Goal: Task Accomplishment & Management: Complete application form

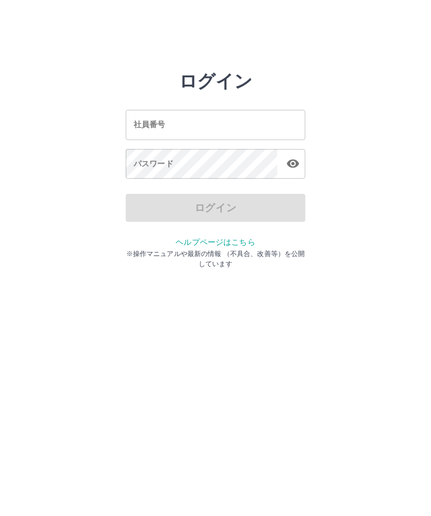
click at [198, 126] on input "社員番号" at bounding box center [215, 125] width 179 height 30
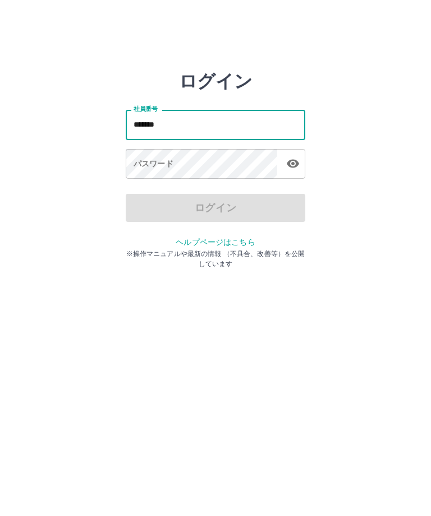
type input "*******"
click at [164, 162] on div "パスワード パスワード" at bounding box center [215, 164] width 179 height 31
click at [164, 161] on div "パスワード パスワード" at bounding box center [215, 164] width 179 height 31
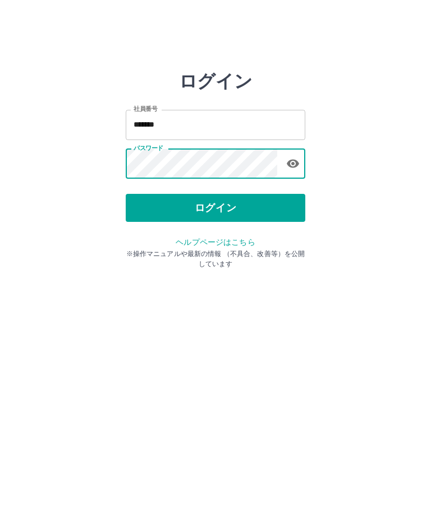
click at [182, 204] on button "ログイン" at bounding box center [215, 208] width 179 height 28
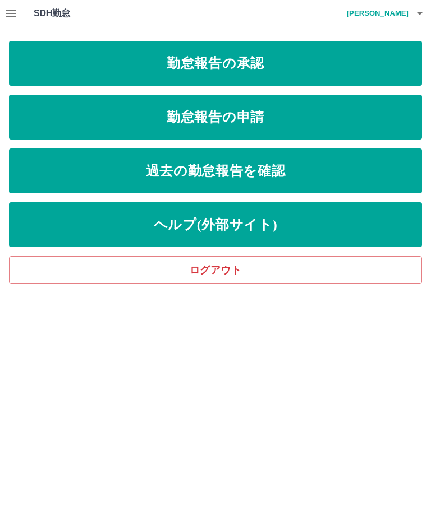
click at [292, 119] on link "勤怠報告の申請" at bounding box center [215, 117] width 413 height 45
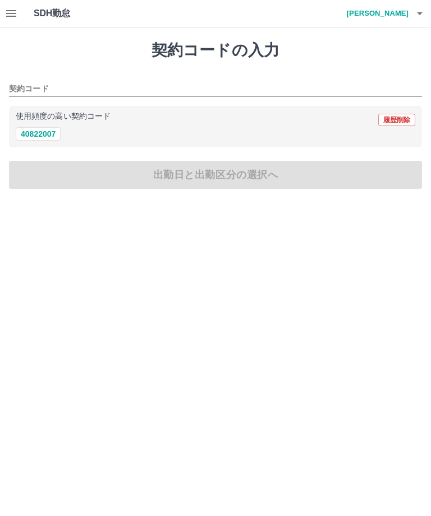
click at [41, 135] on button "40822007" at bounding box center [38, 133] width 45 height 13
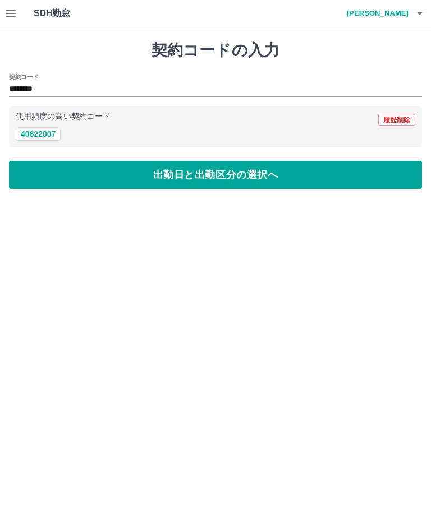
type input "********"
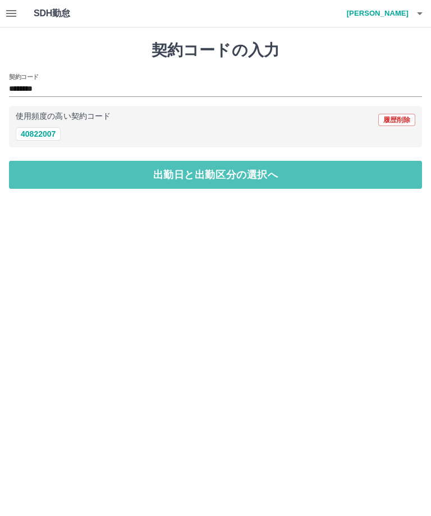
click at [86, 165] on button "出勤日と出勤区分の選択へ" at bounding box center [215, 175] width 413 height 28
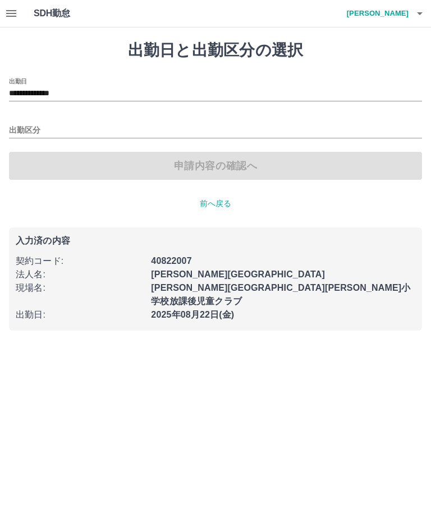
click at [24, 124] on input "出勤区分" at bounding box center [215, 131] width 413 height 14
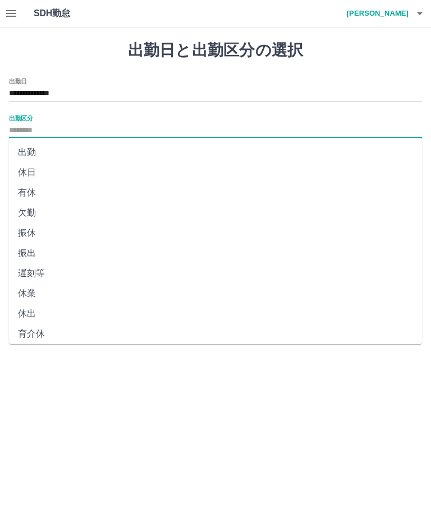
click at [29, 149] on li "出勤" at bounding box center [215, 152] width 413 height 20
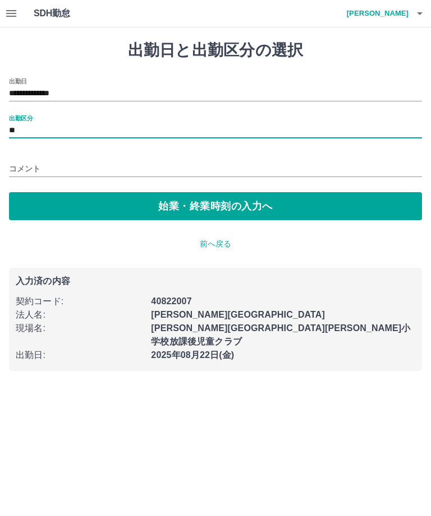
type input "**"
click at [84, 206] on button "始業・終業時刻の入力へ" at bounding box center [215, 206] width 413 height 28
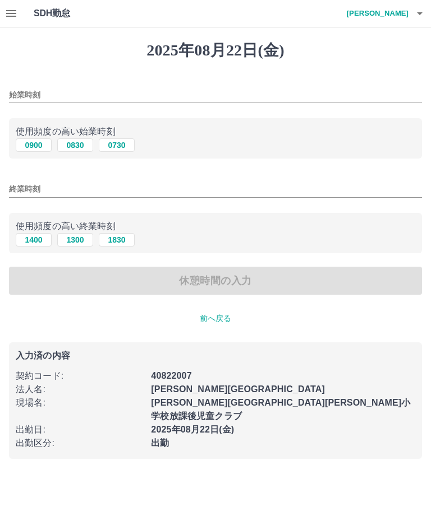
click at [116, 143] on button "0730" at bounding box center [117, 144] width 36 height 13
type input "****"
click at [25, 192] on input "終業時刻" at bounding box center [215, 189] width 413 height 16
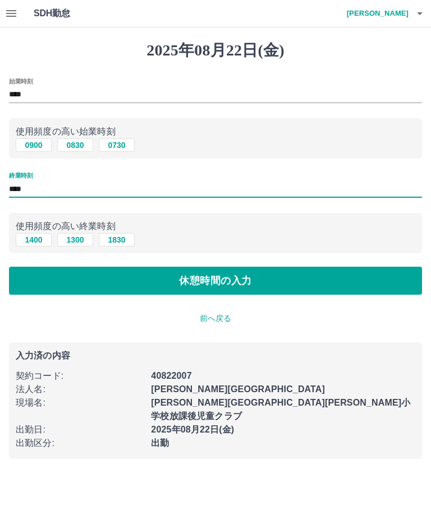
type input "****"
click at [103, 279] on button "休憩時間の入力" at bounding box center [215, 281] width 413 height 28
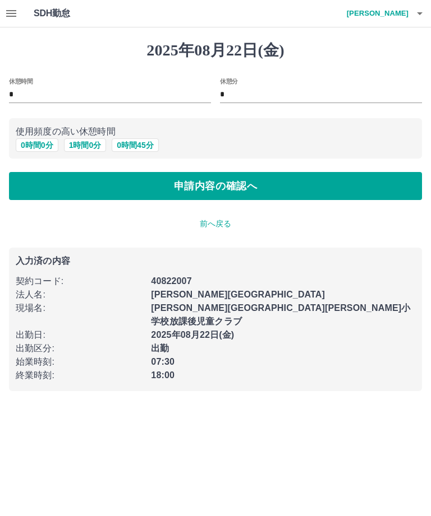
click at [84, 141] on button "1 時間 0 分" at bounding box center [85, 144] width 43 height 13
type input "*"
click at [122, 184] on button "申請内容の確認へ" at bounding box center [215, 186] width 413 height 28
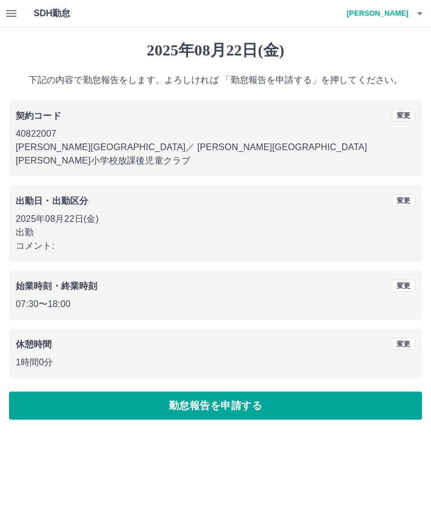
click at [132, 396] on button "勤怠報告を申請する" at bounding box center [215, 406] width 413 height 28
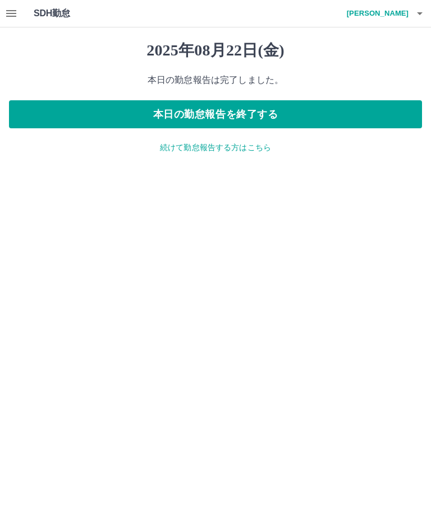
click at [315, 114] on button "本日の勤怠報告を終了する" at bounding box center [215, 114] width 413 height 28
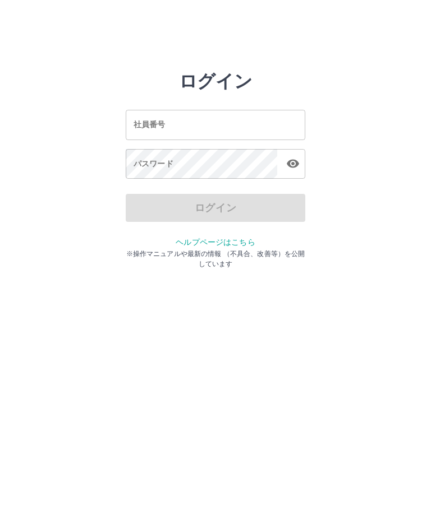
click at [204, 125] on input "社員番号" at bounding box center [215, 125] width 179 height 30
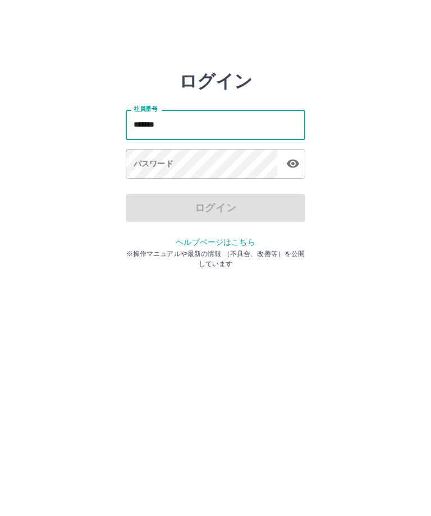
type input "*******"
click at [167, 160] on div "パスワード パスワード" at bounding box center [215, 164] width 179 height 31
click at [147, 164] on div "パスワード パスワード" at bounding box center [215, 164] width 179 height 31
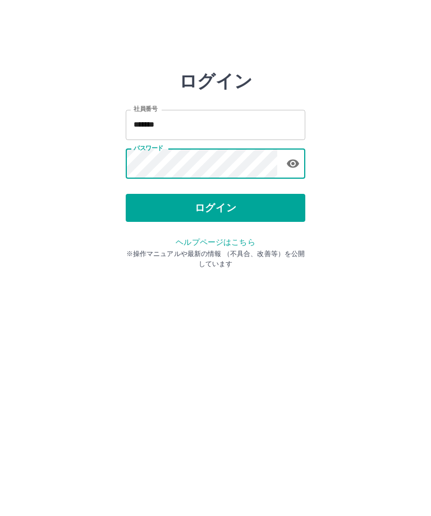
click at [183, 204] on button "ログイン" at bounding box center [215, 208] width 179 height 28
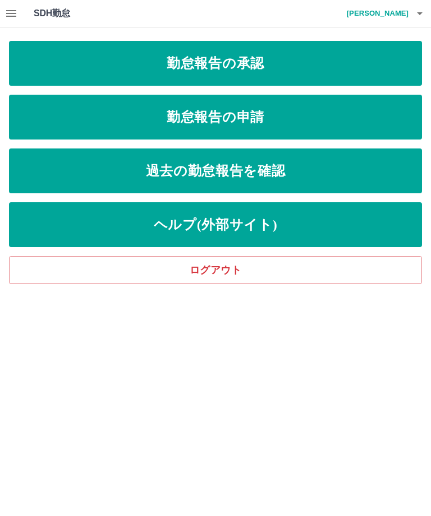
click at [320, 61] on link "勤怠報告の承認" at bounding box center [215, 63] width 413 height 45
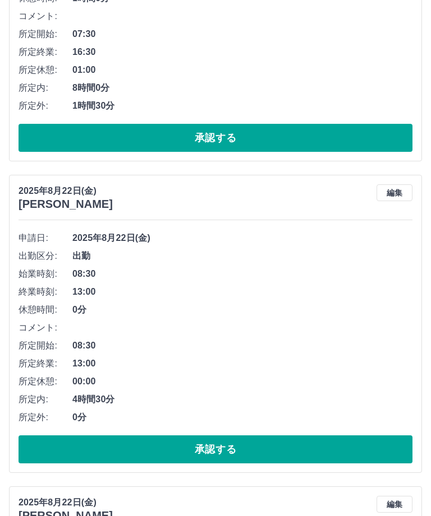
scroll to position [293, 0]
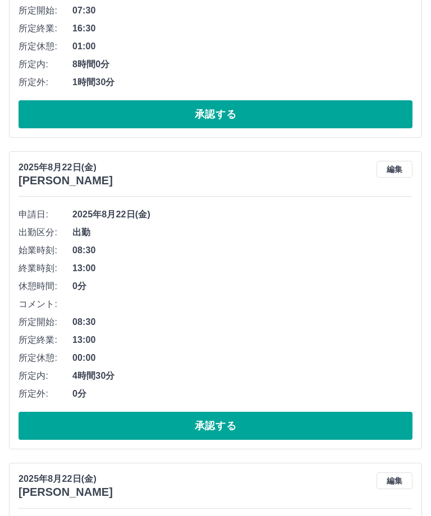
click at [271, 430] on button "承認する" at bounding box center [216, 426] width 394 height 28
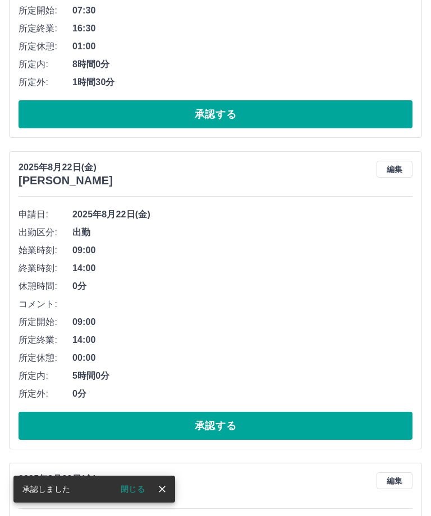
click at [275, 426] on button "承認する" at bounding box center [216, 426] width 394 height 28
click at [299, 433] on button "承認する" at bounding box center [216, 426] width 394 height 28
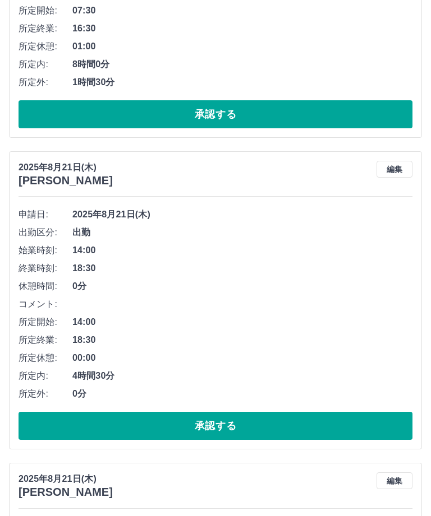
click at [325, 430] on button "承認する" at bounding box center [216, 426] width 394 height 28
click at [321, 427] on button "承認する" at bounding box center [216, 426] width 394 height 28
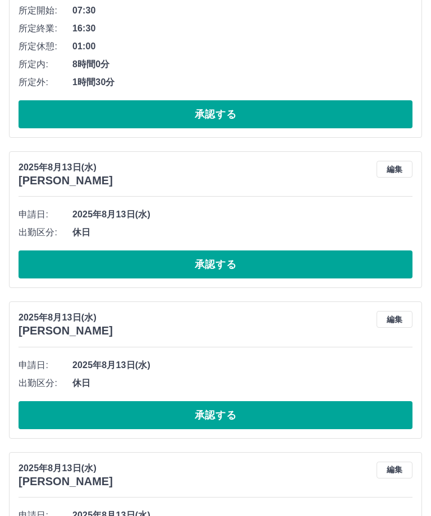
click at [288, 267] on button "承認する" at bounding box center [216, 265] width 394 height 28
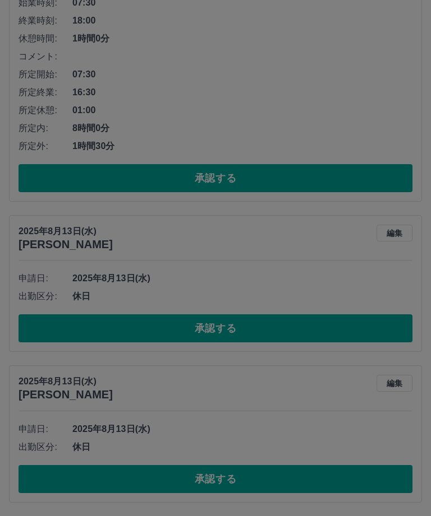
scroll to position [194, 0]
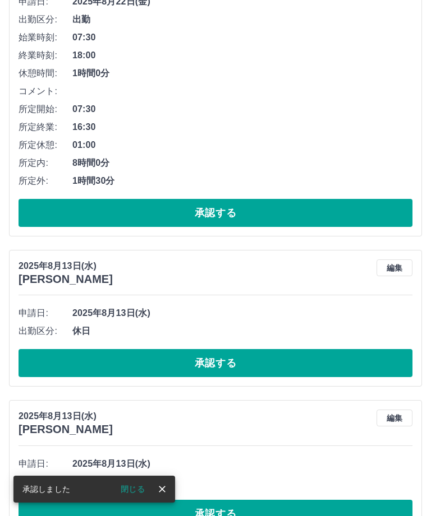
click at [289, 364] on button "承認する" at bounding box center [216, 363] width 394 height 28
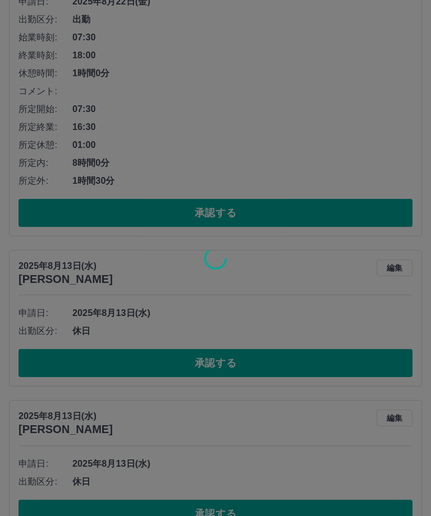
scroll to position [44, 0]
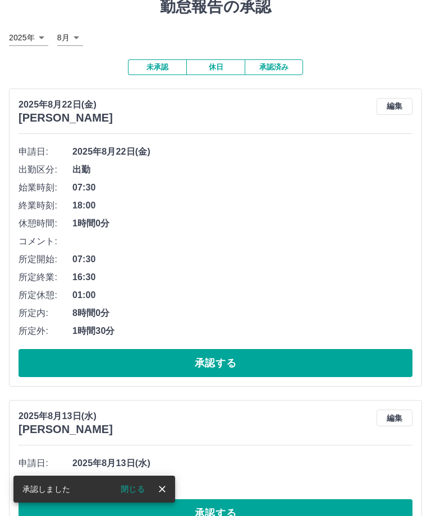
click at [281, 515] on button "承認する" at bounding box center [216, 514] width 394 height 28
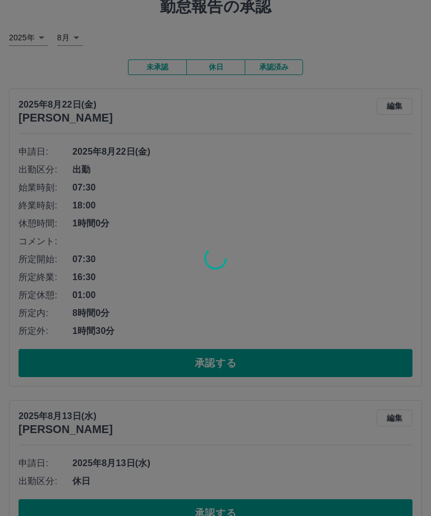
scroll to position [0, 0]
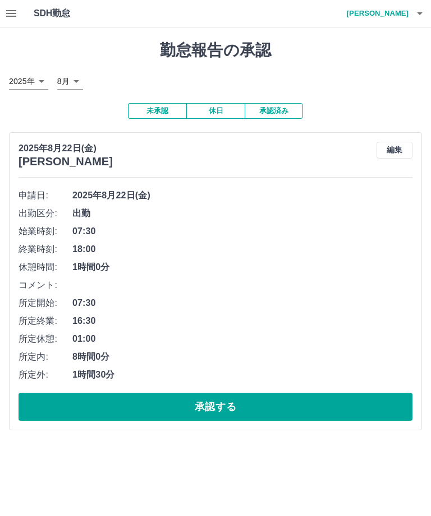
click at [394, 7] on h4 "中村　多津美" at bounding box center [374, 13] width 67 height 27
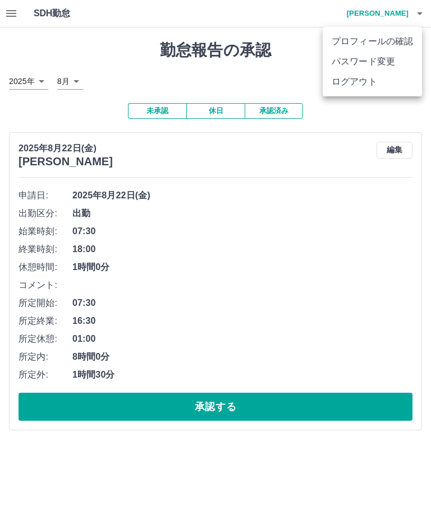
click at [363, 81] on li "ログアウト" at bounding box center [371, 82] width 99 height 20
